Goal: Task Accomplishment & Management: Manage account settings

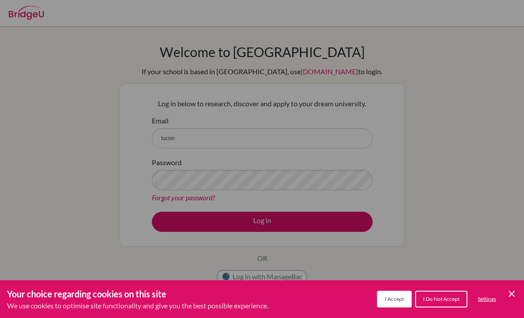
click at [513, 294] on icon "Cookie Control Close Icon" at bounding box center [511, 293] width 11 height 11
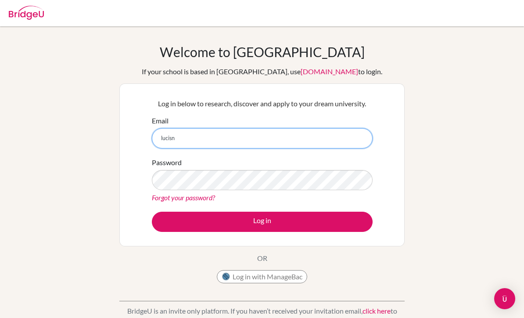
click at [217, 143] on input "lucisn" at bounding box center [262, 138] width 221 height 20
type input "[PERSON_NAME][EMAIL_ADDRESS][DOMAIN_NAME]"
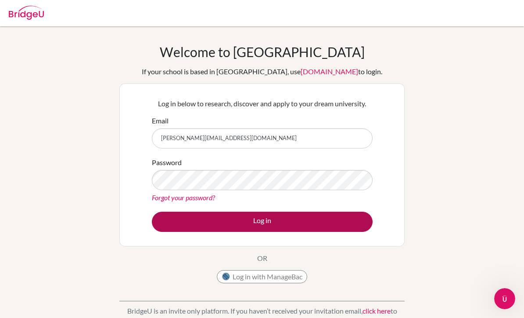
click at [259, 225] on button "Log in" at bounding box center [262, 221] width 221 height 20
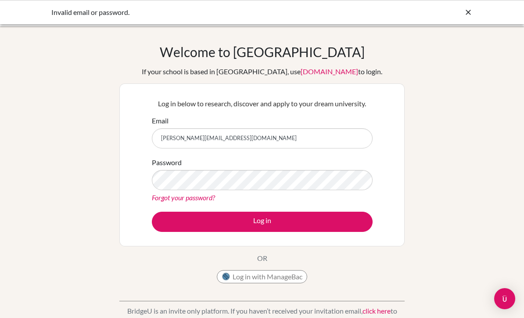
click at [248, 168] on div "Password Forgot your password?" at bounding box center [262, 180] width 221 height 46
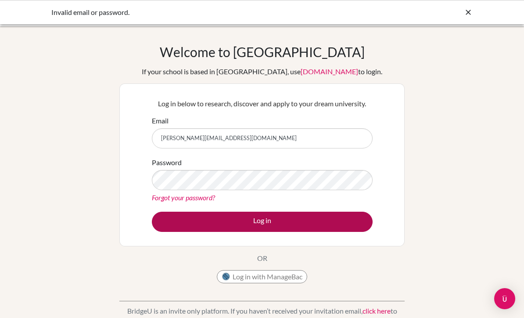
click at [312, 223] on button "Log in" at bounding box center [262, 221] width 221 height 20
click at [208, 221] on button "Log in" at bounding box center [262, 221] width 221 height 20
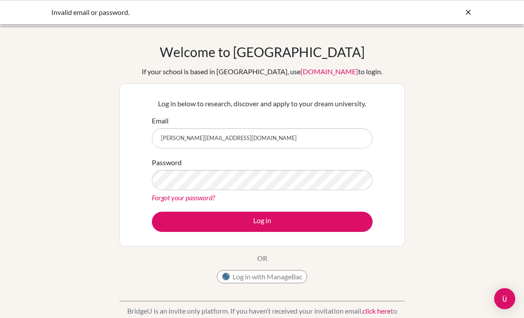
click at [467, 14] on icon at bounding box center [468, 12] width 9 height 9
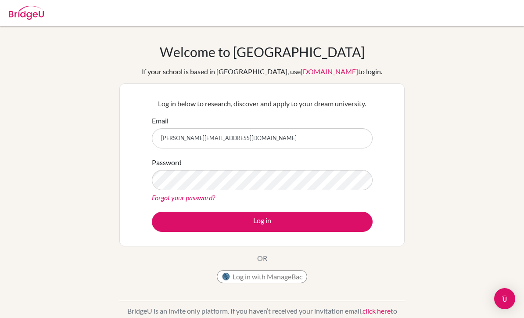
click at [15, 16] on img at bounding box center [26, 13] width 35 height 14
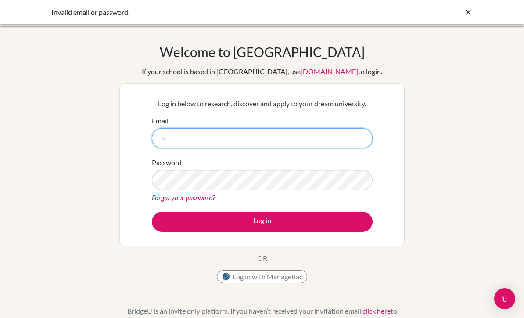
type input "l"
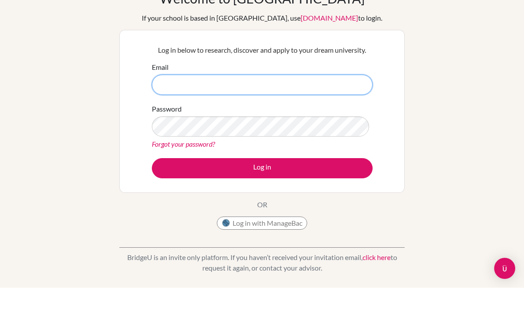
scroll to position [54, 0]
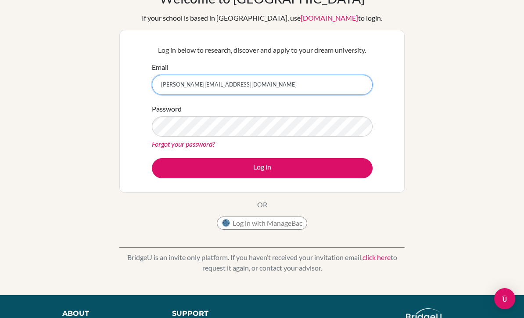
type input "[PERSON_NAME][EMAIL_ADDRESS][DOMAIN_NAME]"
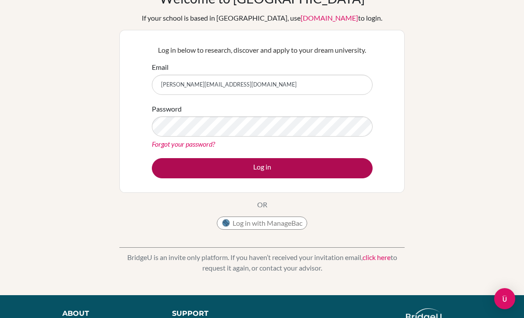
click at [262, 168] on button "Log in" at bounding box center [262, 168] width 221 height 20
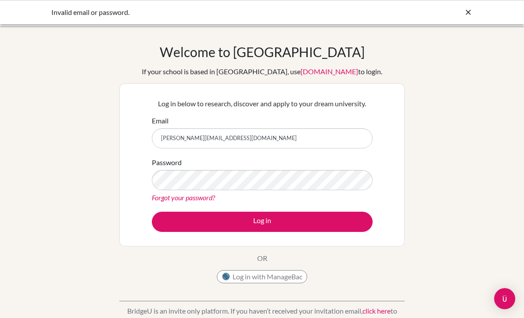
click at [170, 196] on link "Forgot your password?" at bounding box center [183, 197] width 63 height 8
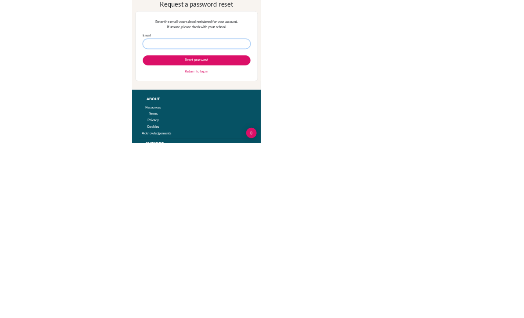
scroll to position [25, 0]
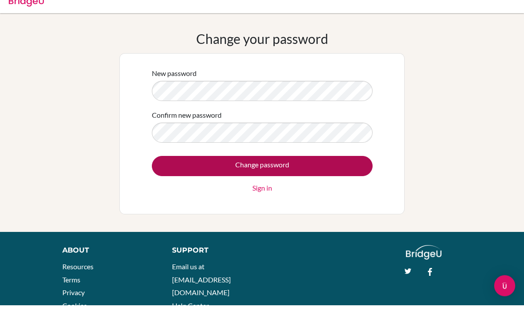
click at [308, 169] on input "Change password" at bounding box center [262, 179] width 221 height 20
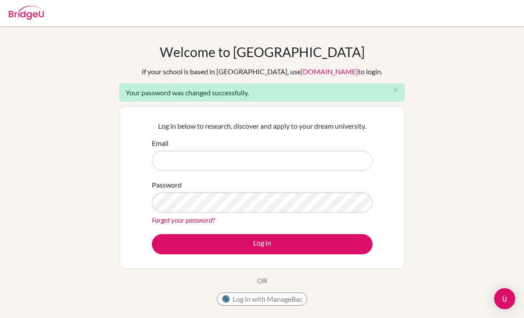
scroll to position [7, 0]
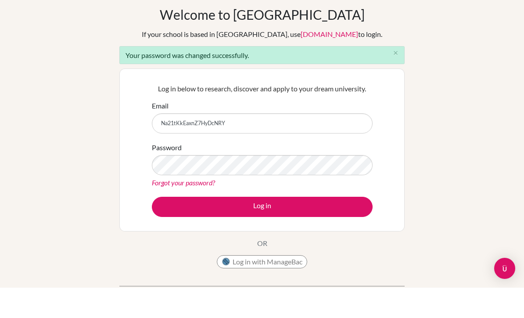
click at [262, 227] on button "Log in" at bounding box center [262, 237] width 221 height 20
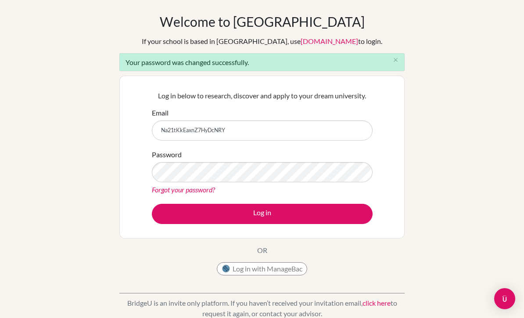
click at [293, 126] on input "Na21tKkEaxnZ7HyDcNRY" at bounding box center [262, 130] width 221 height 20
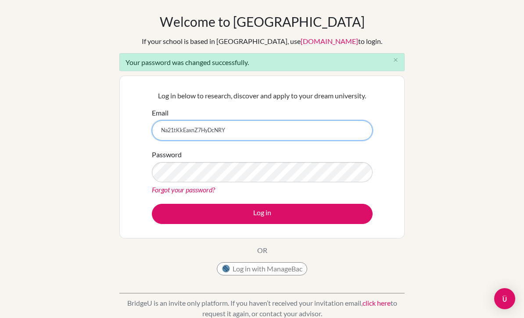
click at [293, 130] on input "Na21tKkEaxnZ7HyDcNRY" at bounding box center [262, 130] width 221 height 20
type input "N"
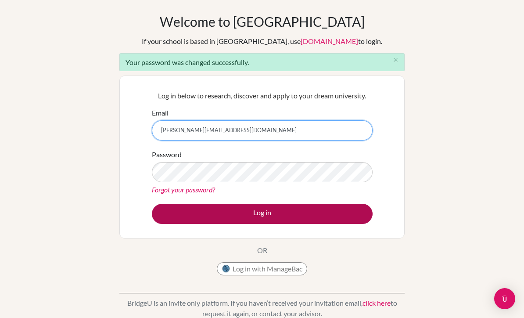
type input "[PERSON_NAME][EMAIL_ADDRESS][DOMAIN_NAME]"
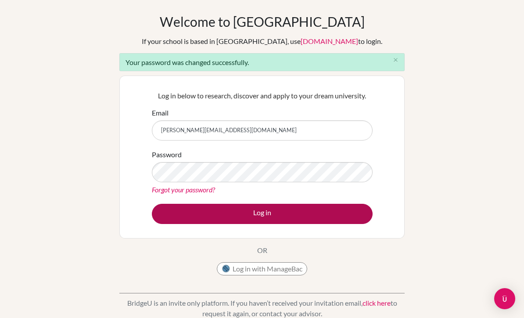
click at [319, 211] on button "Log in" at bounding box center [262, 214] width 221 height 20
